Goal: Navigation & Orientation: Find specific page/section

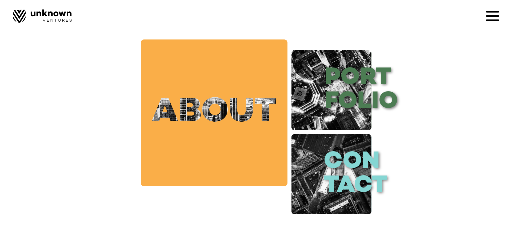
click at [200, 121] on link "about" at bounding box center [214, 112] width 147 height 147
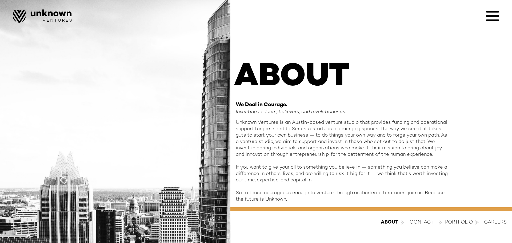
click at [490, 18] on icon at bounding box center [492, 15] width 13 height 13
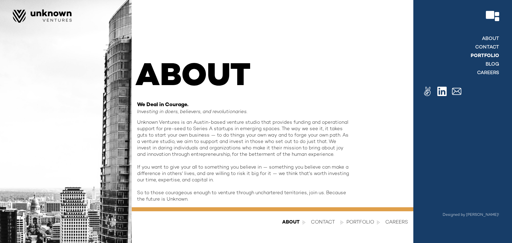
click at [494, 54] on link "Portfolio" at bounding box center [484, 56] width 29 height 6
